Goal: Task Accomplishment & Management: Manage account settings

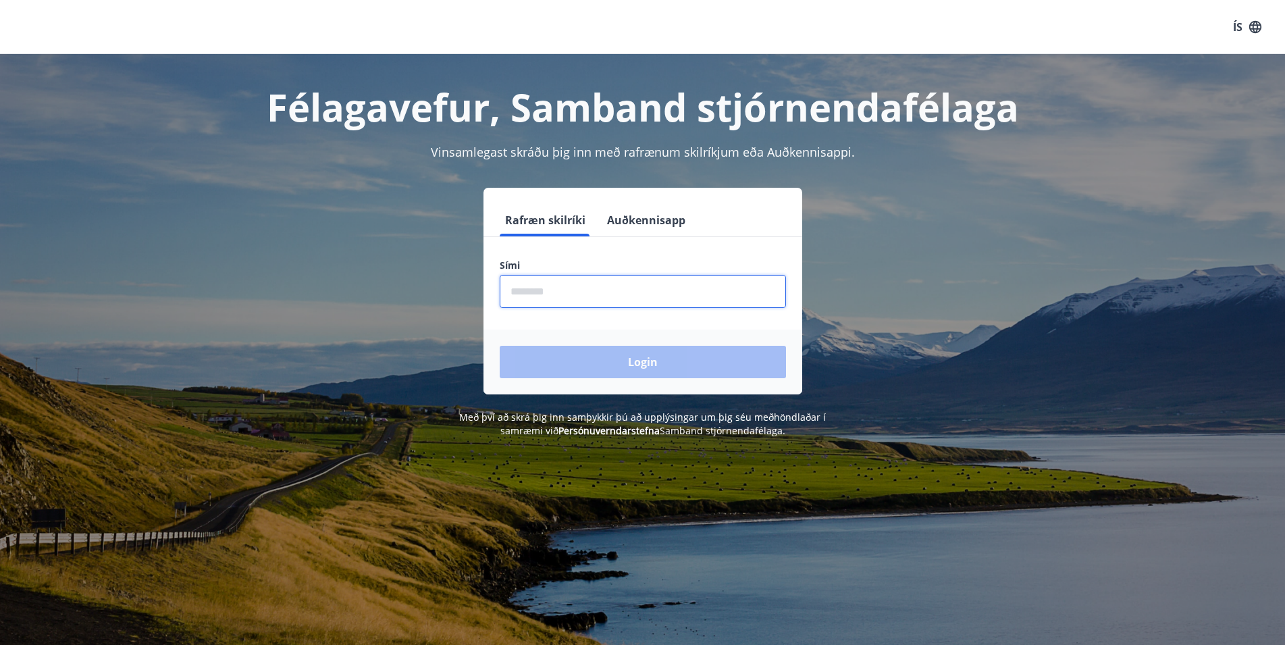
click at [551, 294] on input "phone" at bounding box center [643, 291] width 286 height 33
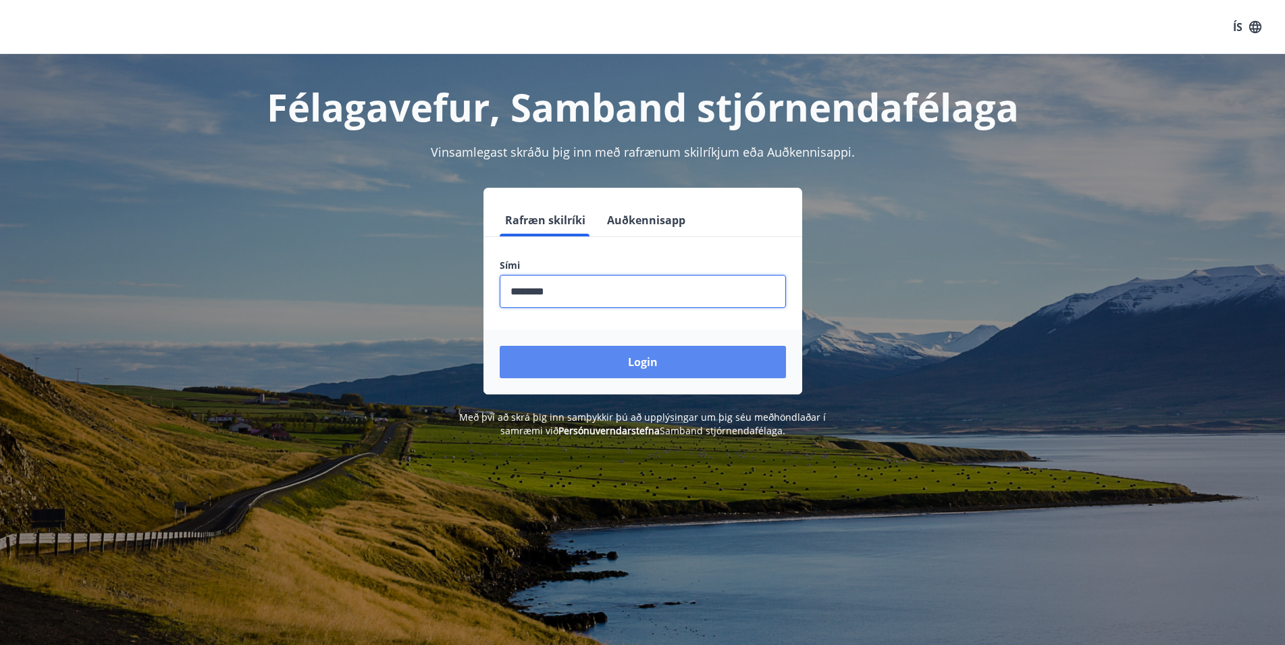
type input "********"
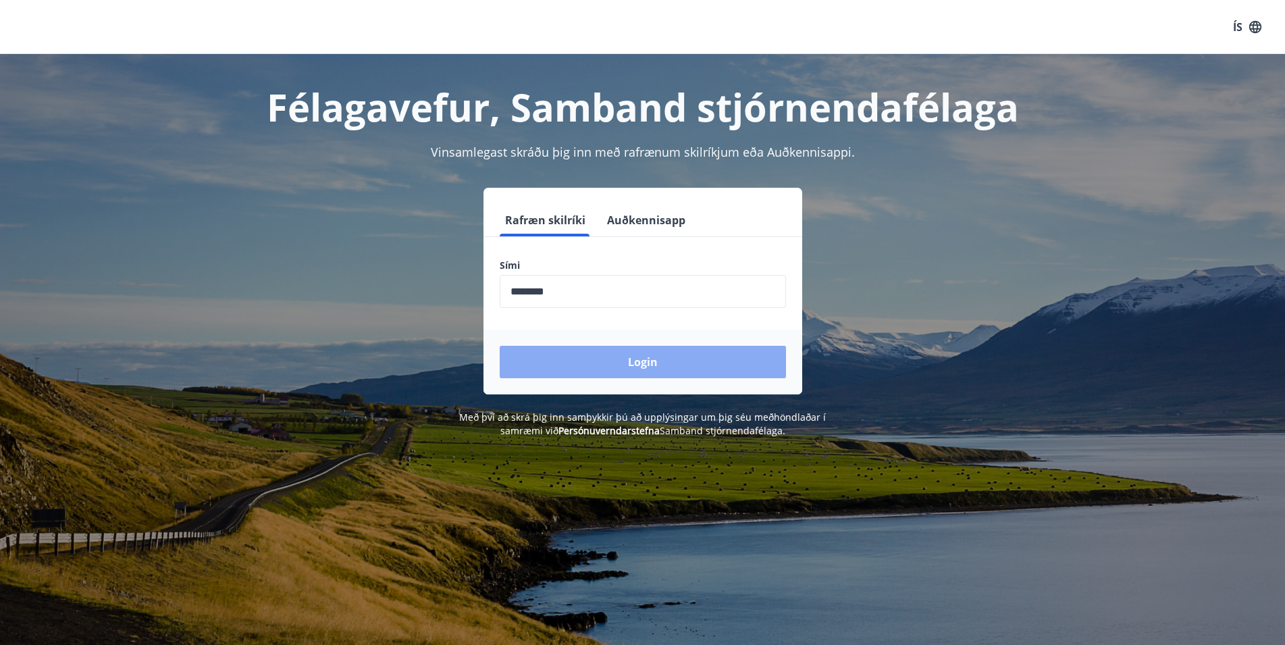
click at [644, 358] on button "Login" at bounding box center [643, 362] width 286 height 32
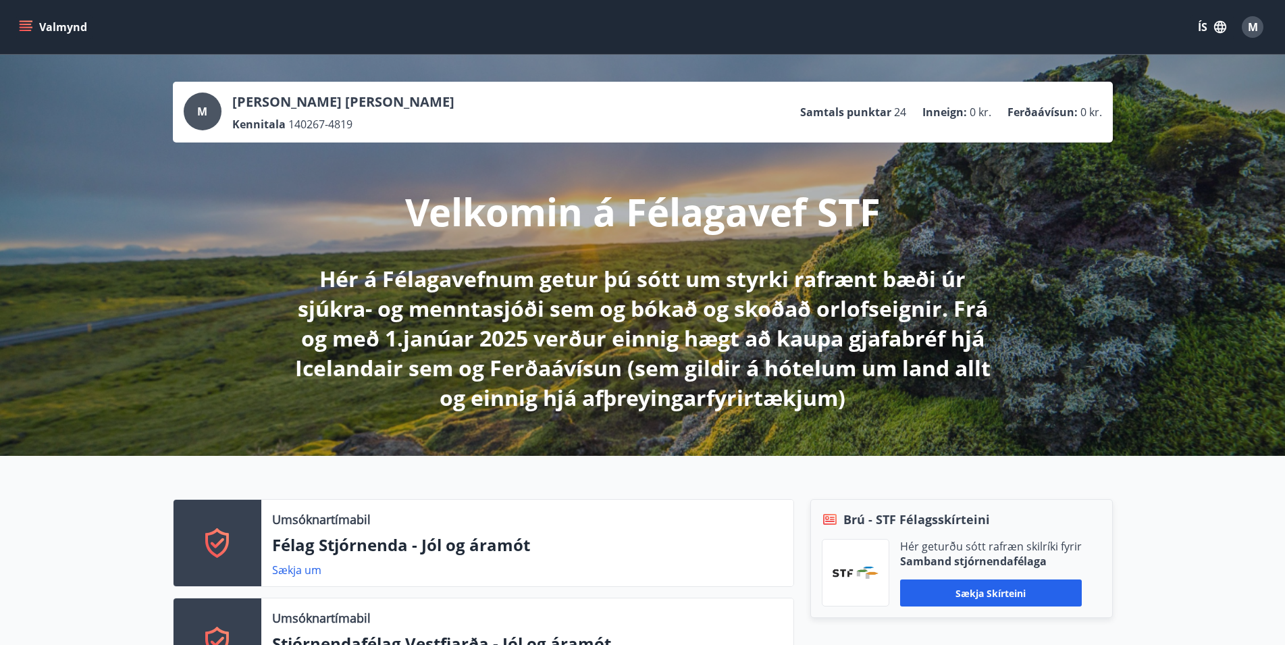
click at [30, 27] on icon "menu" at bounding box center [27, 26] width 15 height 1
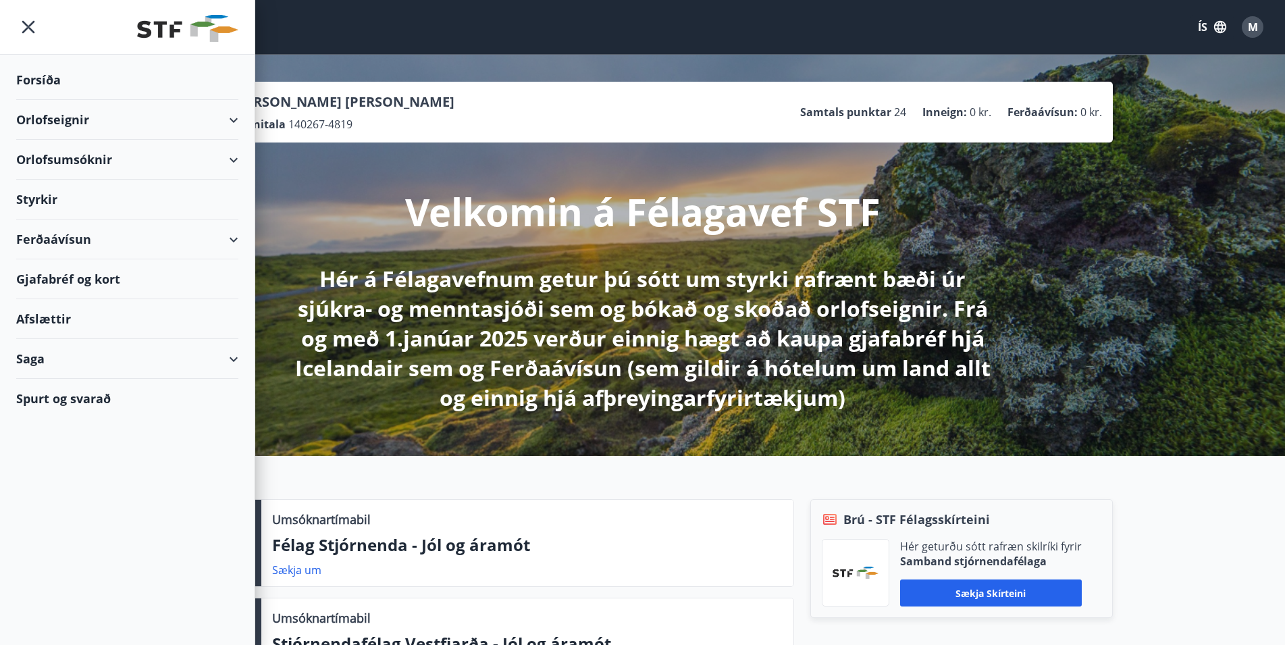
click at [74, 277] on div "Gjafabréf og kort" at bounding box center [127, 279] width 222 height 40
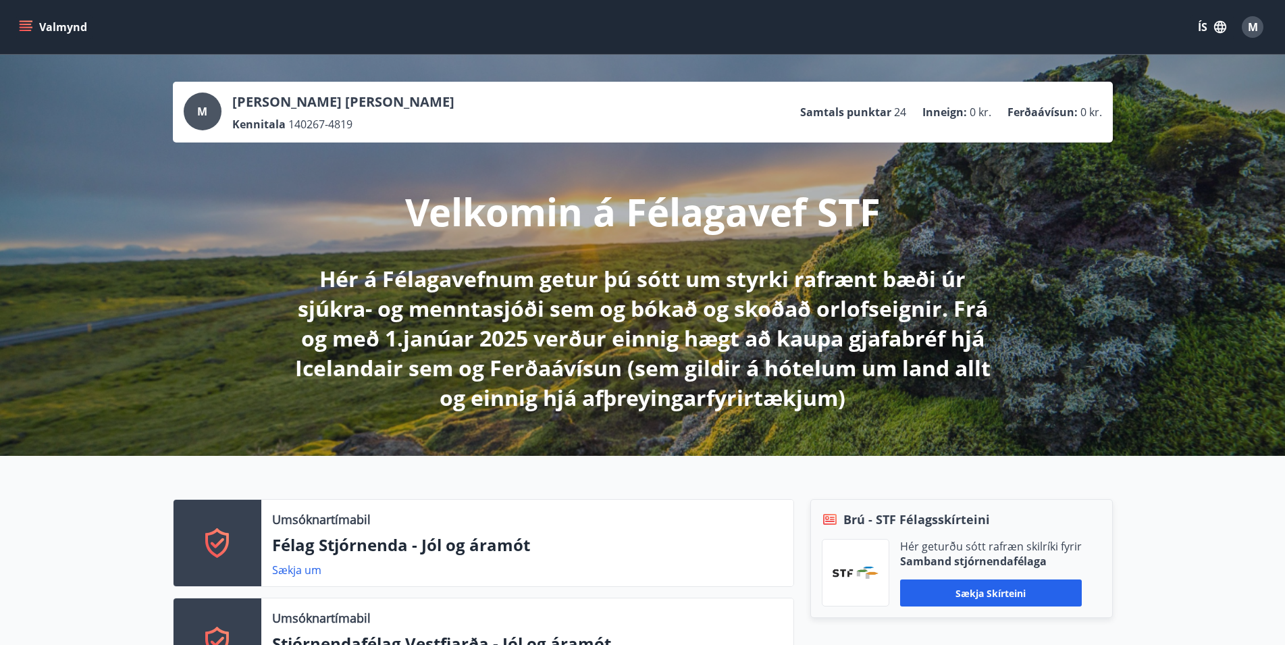
click at [25, 27] on icon "menu" at bounding box center [27, 26] width 15 height 1
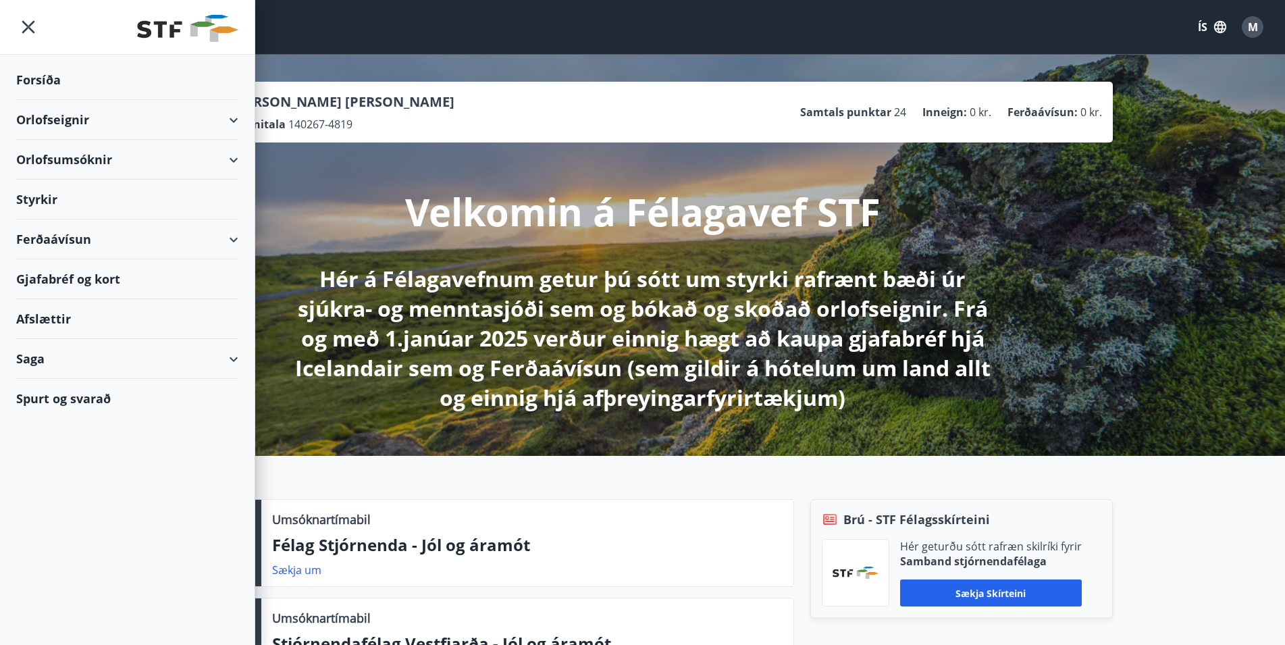
click at [51, 280] on div "Gjafabréf og kort" at bounding box center [127, 279] width 222 height 40
click at [282, 324] on div "Velkomin á Félagavef STF Hér á Félagavefnum getur þú sótt um styrki rafrænt bæð…" at bounding box center [643, 278] width 757 height 270
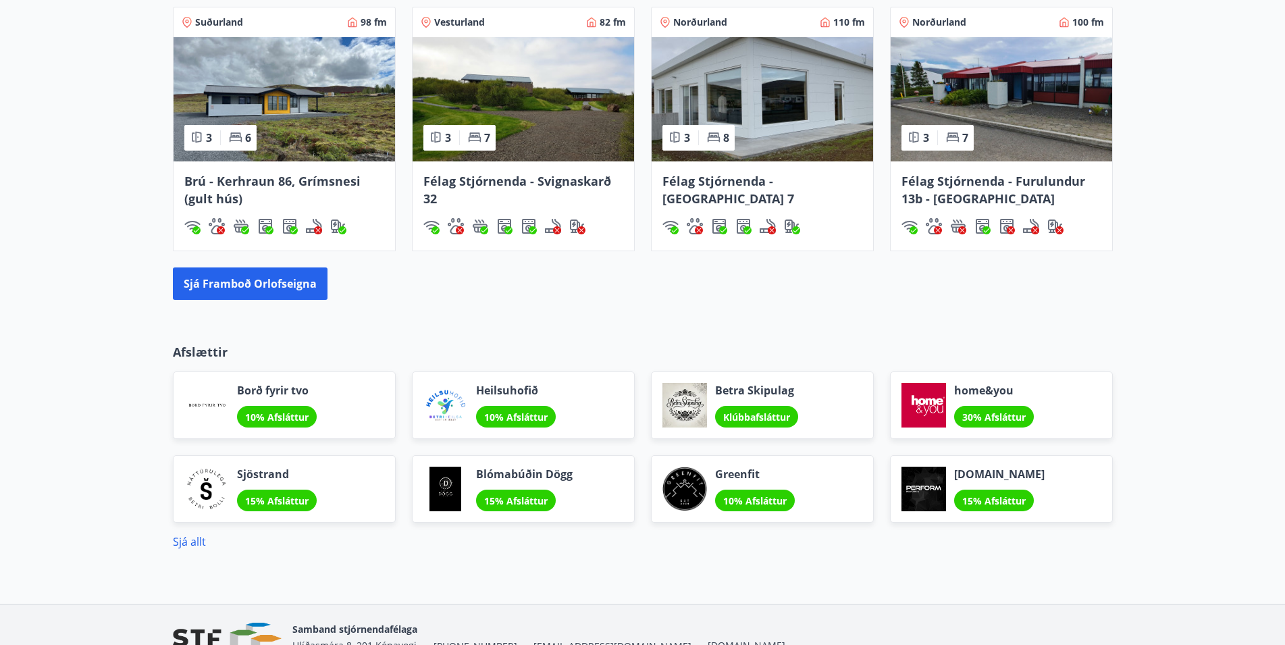
scroll to position [1588, 0]
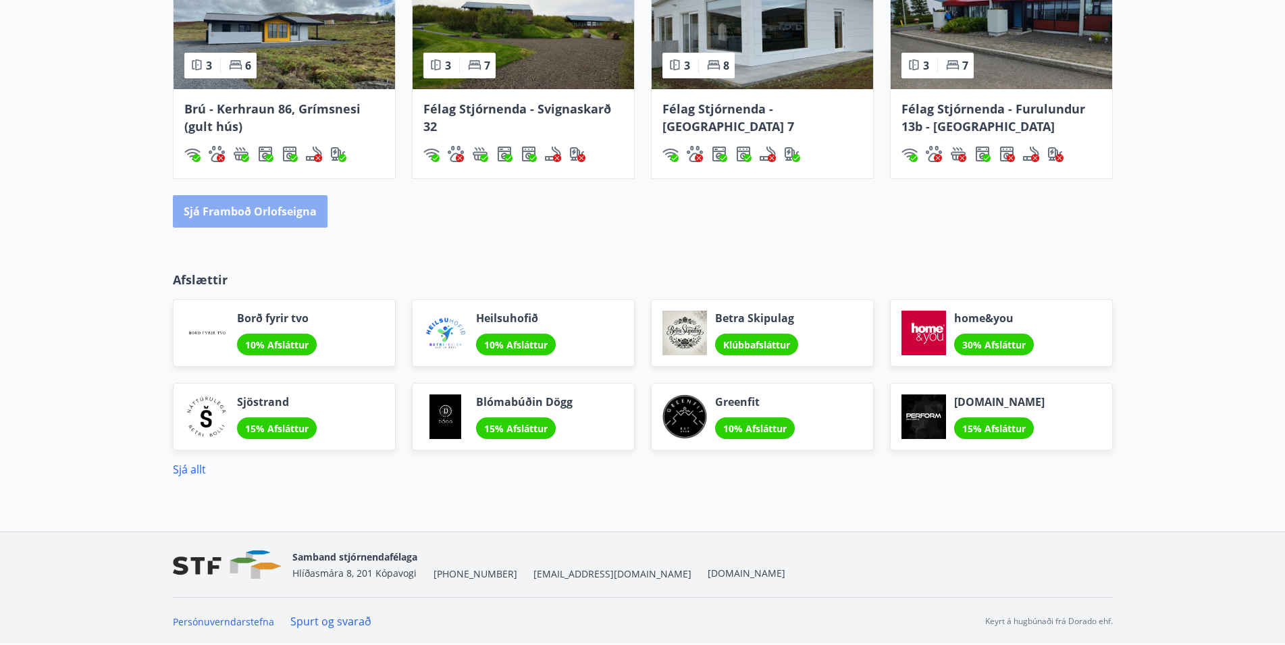
click at [261, 217] on button "Sjá framboð orlofseigna" at bounding box center [250, 211] width 155 height 32
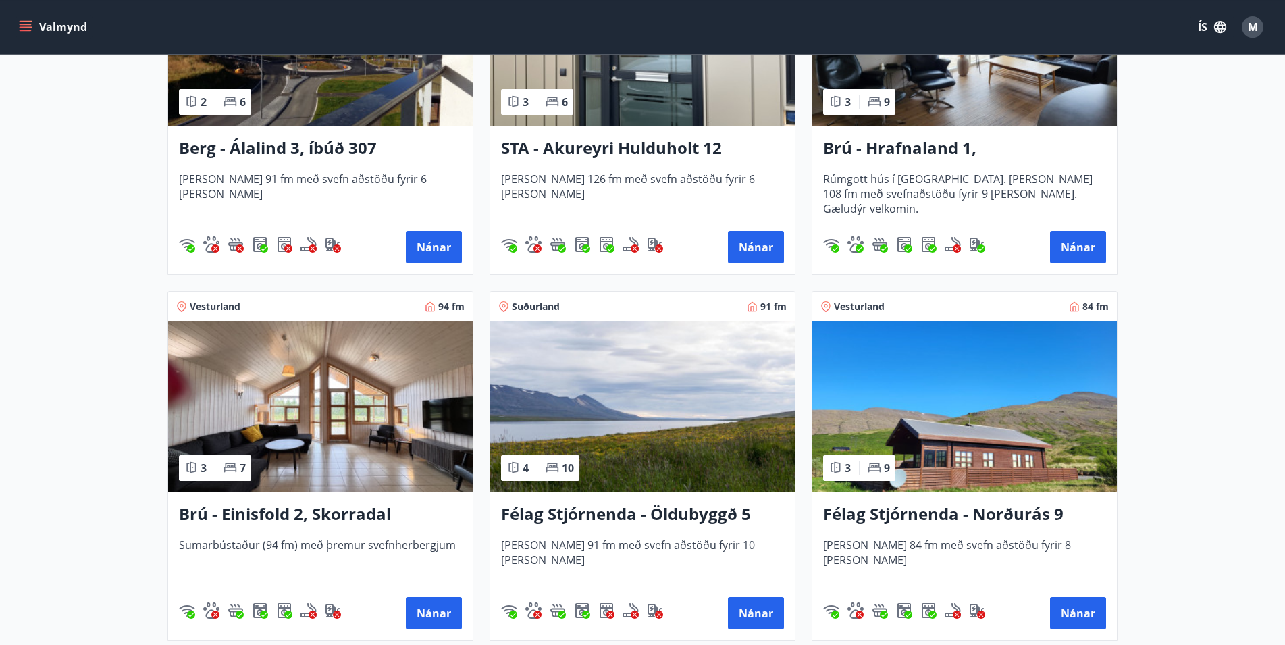
scroll to position [827, 0]
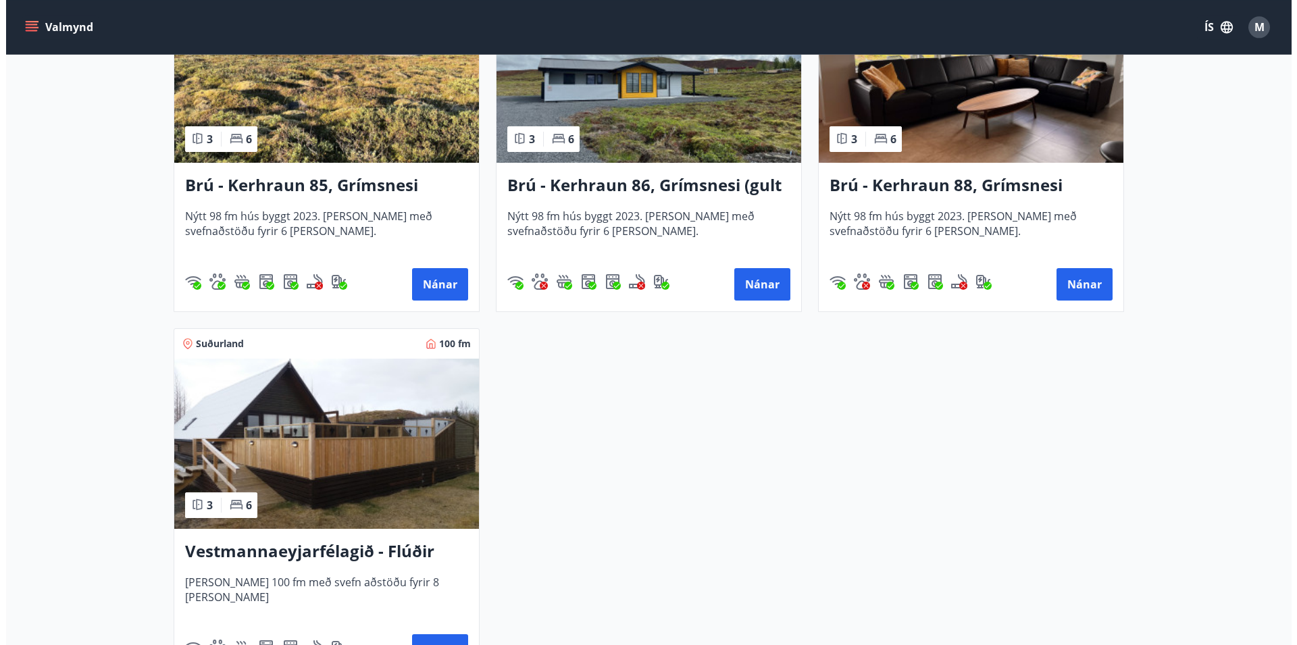
scroll to position [3282, 0]
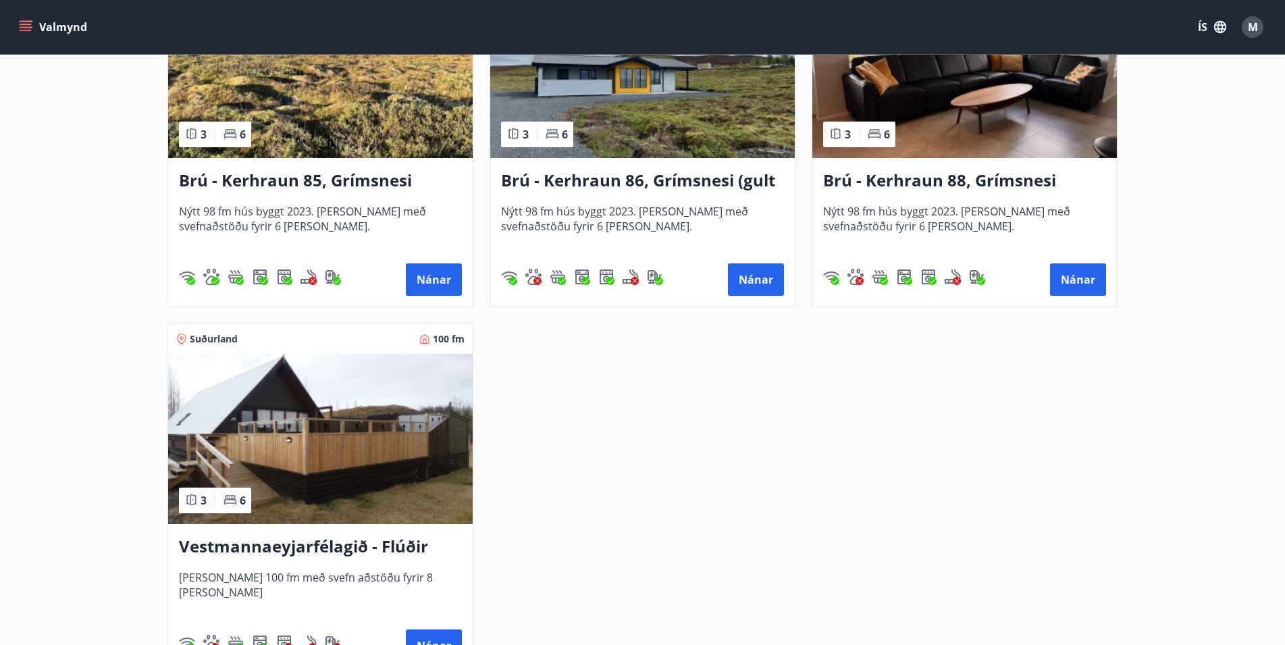
click at [1252, 25] on span "M" at bounding box center [1253, 27] width 10 height 15
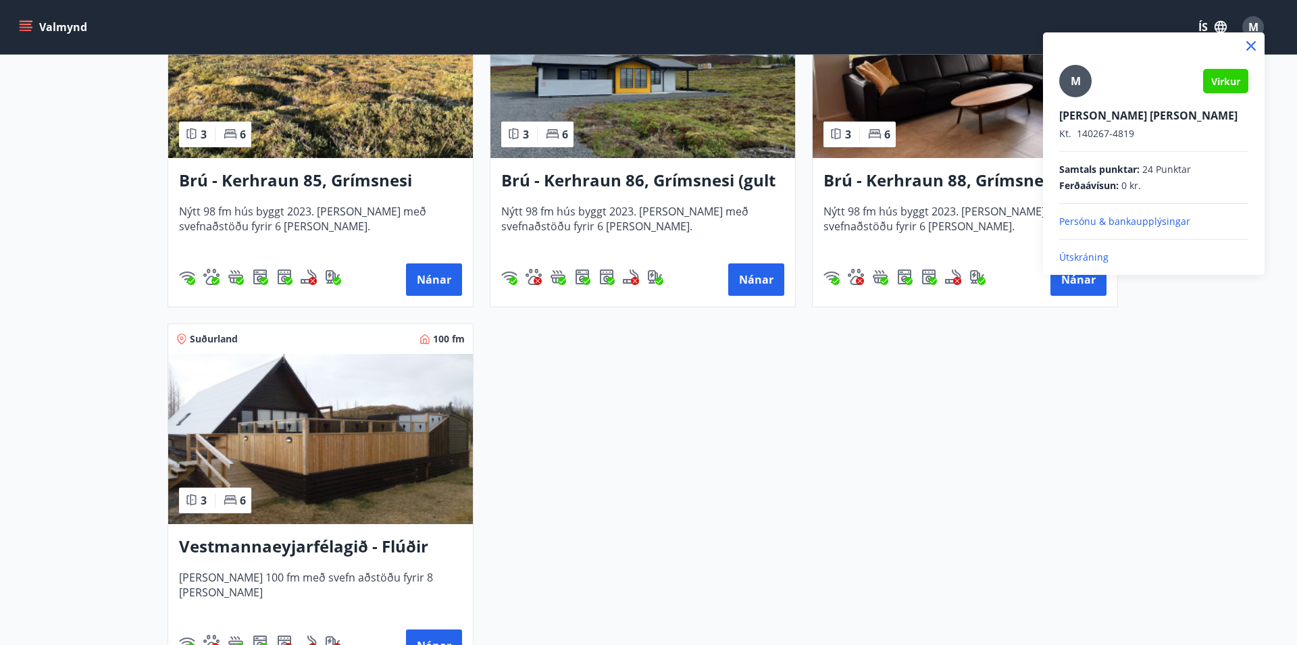
click at [1090, 255] on p "Útskráning" at bounding box center [1153, 258] width 189 height 14
